Goal: Complete application form

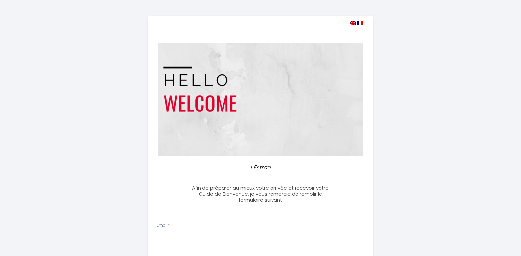
select select
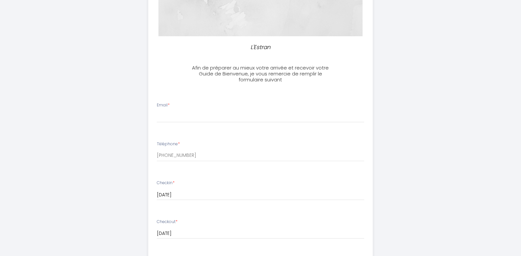
scroll to position [100, 0]
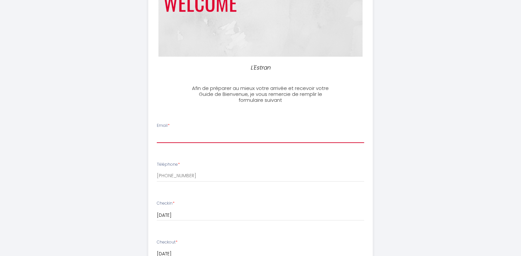
click at [174, 132] on input "Email *" at bounding box center [261, 137] width 208 height 12
type input "[EMAIL_ADDRESS][DOMAIN_NAME]"
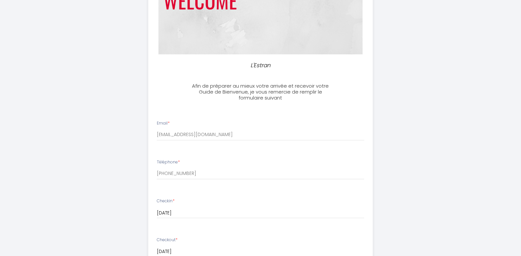
scroll to position [264, 0]
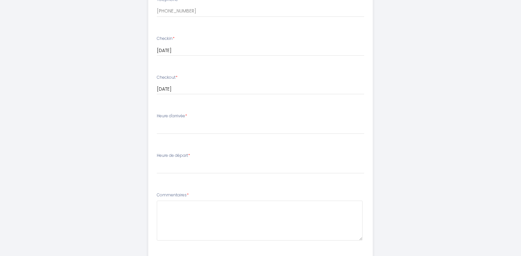
click at [178, 117] on label "Heure d'arrivée *" at bounding box center [172, 116] width 30 height 6
click at [172, 156] on label "Heure de départ *" at bounding box center [173, 155] width 33 height 6
click at [176, 224] on textarea at bounding box center [260, 220] width 206 height 40
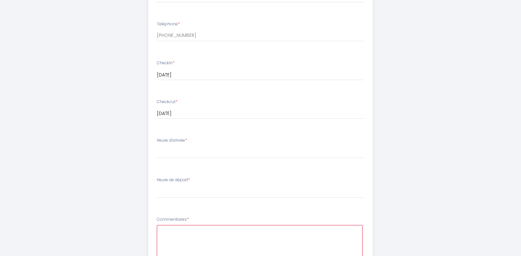
scroll to position [239, 0]
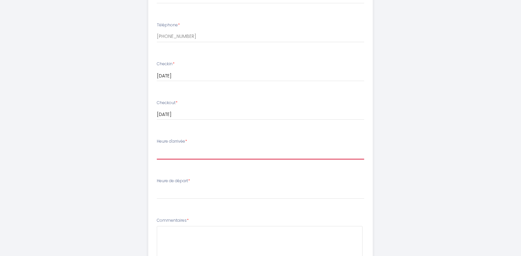
click at [290, 155] on select "16:00 16:30 17:00 17:30 18:00 18:30 19:00 19:30 20:00 20:30 21:00 21:30 22:00 2…" at bounding box center [261, 153] width 208 height 13
select select "16:00"
click at [157, 147] on select "16:00 16:30 17:00 17:30 18:00 18:30 19:00 19:30 20:00 20:30 21:00 21:30 22:00 2…" at bounding box center [261, 153] width 208 height 13
click at [164, 179] on label "Heure de départ *" at bounding box center [173, 181] width 33 height 6
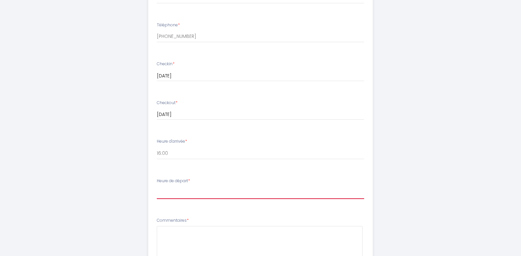
click at [205, 193] on select "00:00 00:30 01:00 01:30 02:00 02:30 03:00 03:30 04:00 04:30 05:00 05:30 06:00 0…" at bounding box center [261, 192] width 208 height 13
select select "10:00"
click at [157, 186] on select "00:00 00:30 01:00 01:30 02:00 02:30 03:00 03:30 04:00 04:30 05:00 05:30 06:00 0…" at bounding box center [261, 192] width 208 height 13
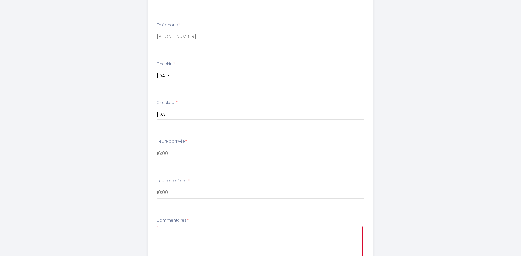
click at [296, 235] on textarea at bounding box center [260, 246] width 206 height 40
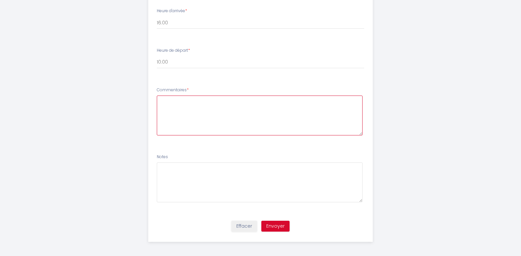
scroll to position [371, 0]
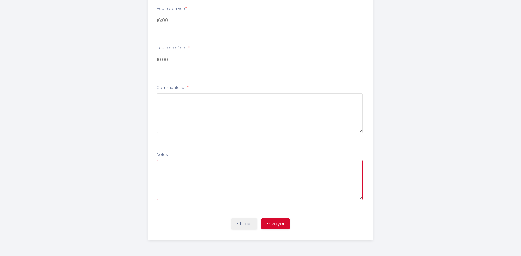
click at [258, 179] on textarea at bounding box center [260, 180] width 206 height 40
type textarea "N"
type textarea "Nous prendrons les draps"
click at [235, 168] on textarea "Nous prendrons les draps" at bounding box center [260, 180] width 206 height 40
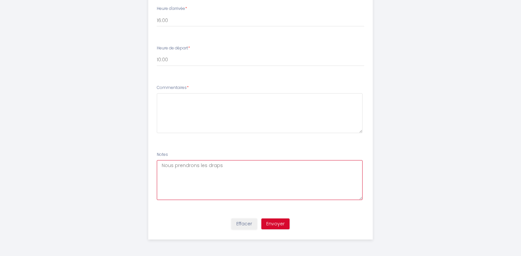
click at [235, 168] on textarea "Nous prendrons les draps" at bounding box center [260, 180] width 206 height 40
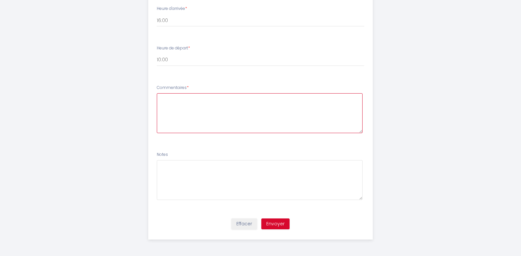
click at [225, 114] on textarea at bounding box center [260, 113] width 206 height 40
paste textarea "Nous prendrons les draps"
click at [351, 98] on textarea "Nous prendrons les draps et si possible pouvons arriver avant 16H et partir un p" at bounding box center [260, 113] width 206 height 40
type textarea "Nous prendrons les draps"
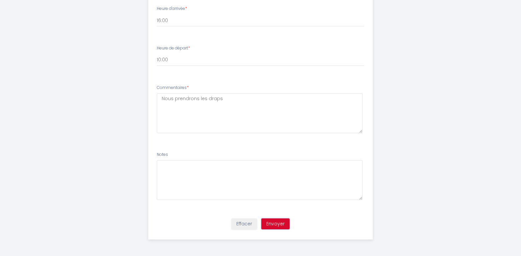
click at [280, 221] on button "Envoyer" at bounding box center [276, 223] width 28 height 11
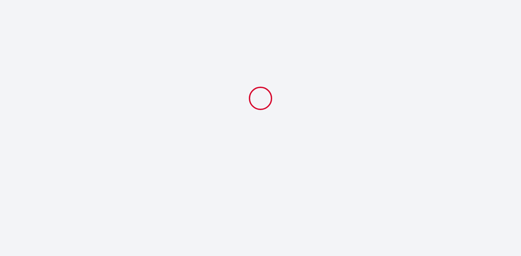
scroll to position [0, 0]
select select "10:00"
